Goal: Information Seeking & Learning: Learn about a topic

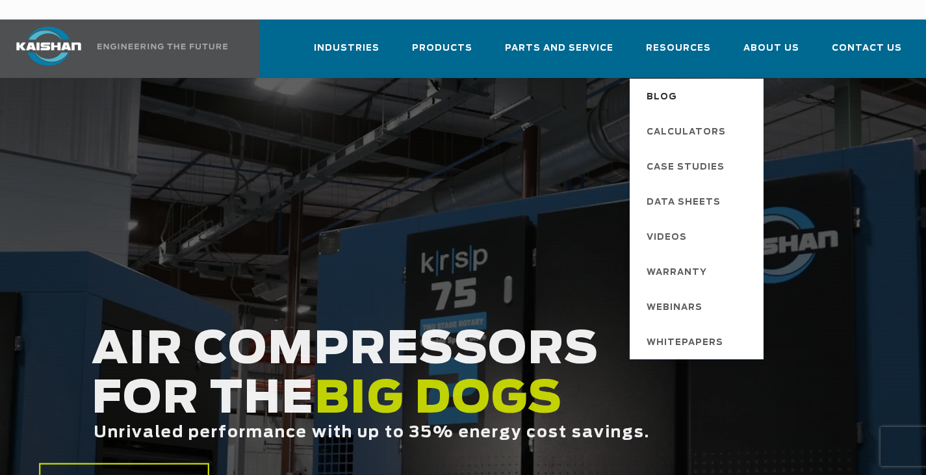
click at [667, 86] on span "Blog" at bounding box center [662, 97] width 31 height 22
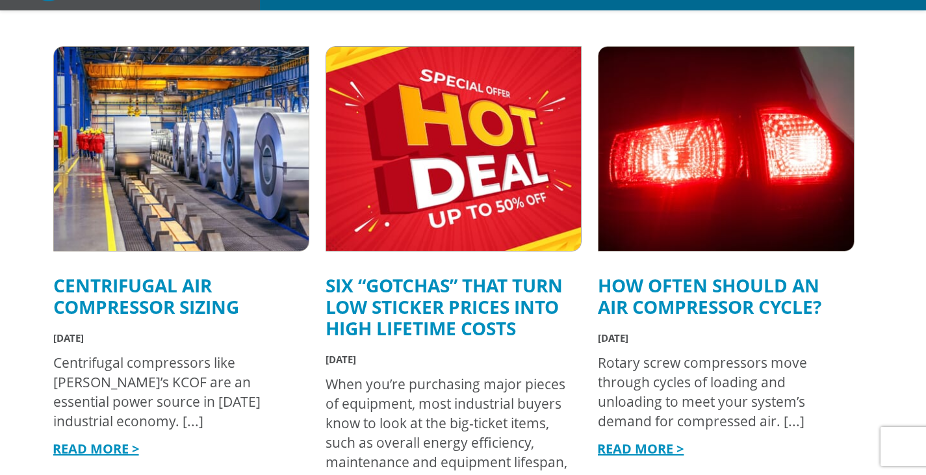
scroll to position [520, 0]
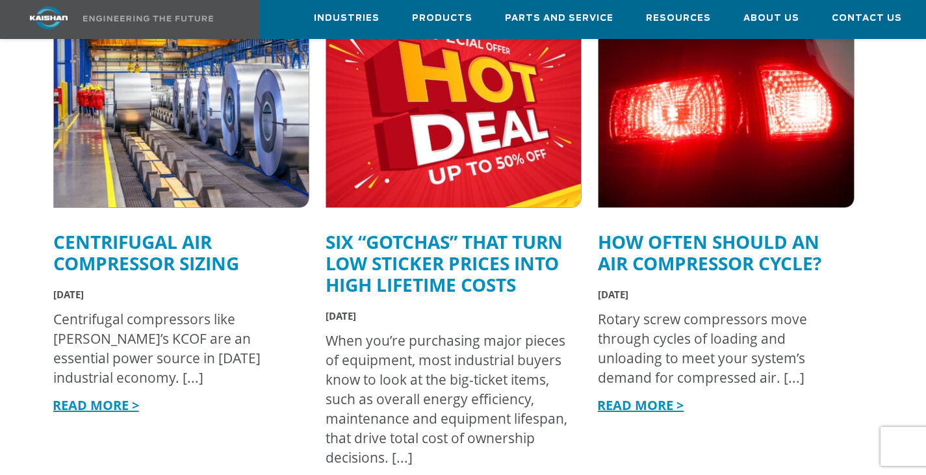
click at [755, 242] on link "How Often Should an Air Compressor Cycle?" at bounding box center [710, 252] width 224 height 46
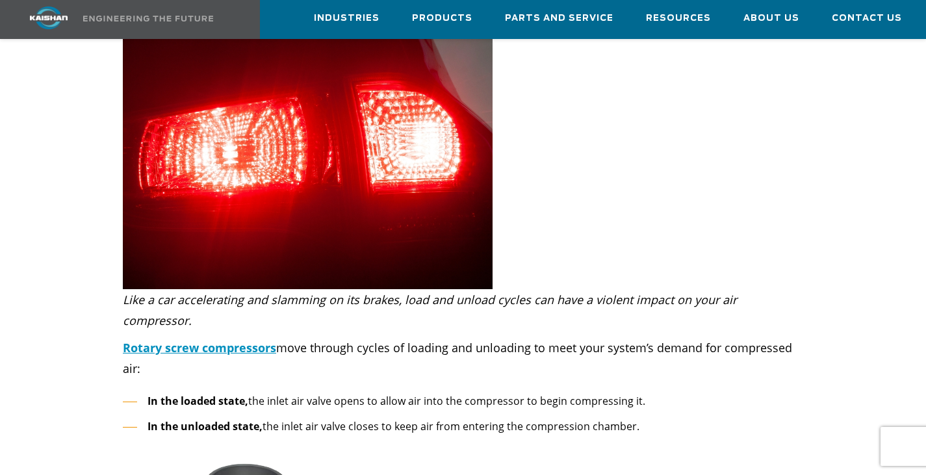
scroll to position [260, 0]
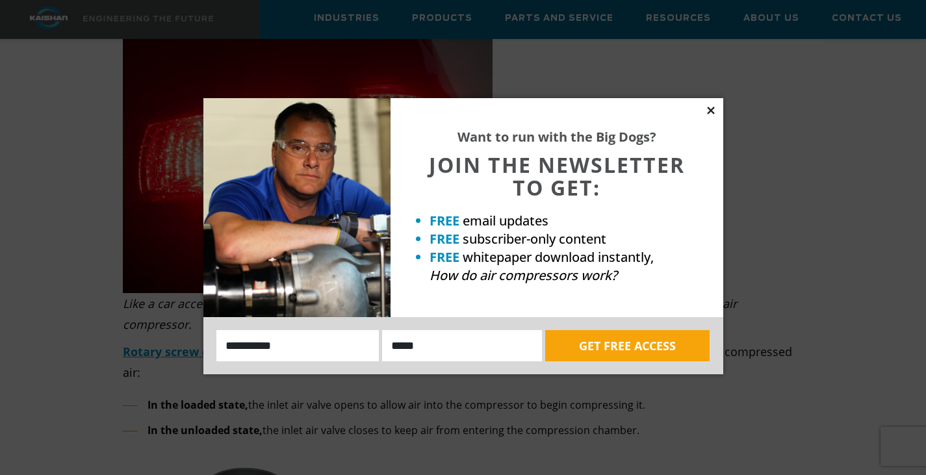
drag, startPoint x: 920, startPoint y: 202, endPoint x: 710, endPoint y: 109, distance: 229.6
click at [710, 109] on icon at bounding box center [710, 110] width 7 height 7
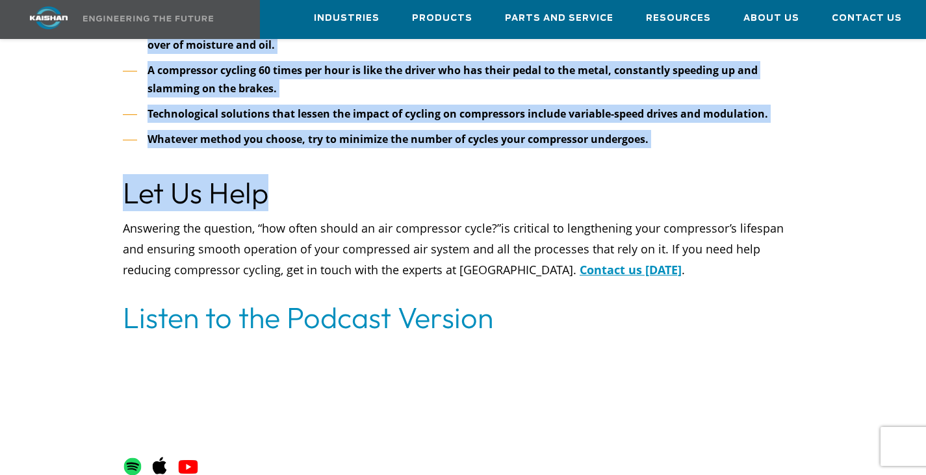
scroll to position [5219, 0]
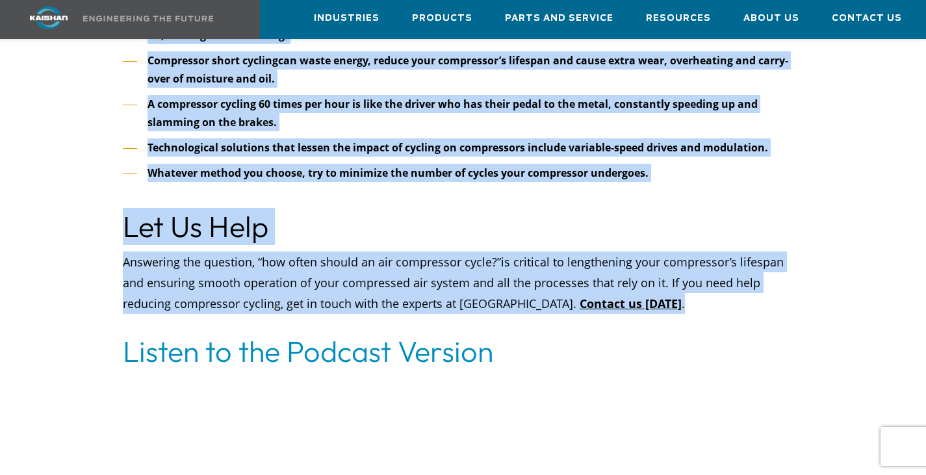
drag, startPoint x: 48, startPoint y: 125, endPoint x: 578, endPoint y: 270, distance: 549.0
copy div "**********"
